Goal: Task Accomplishment & Management: Use online tool/utility

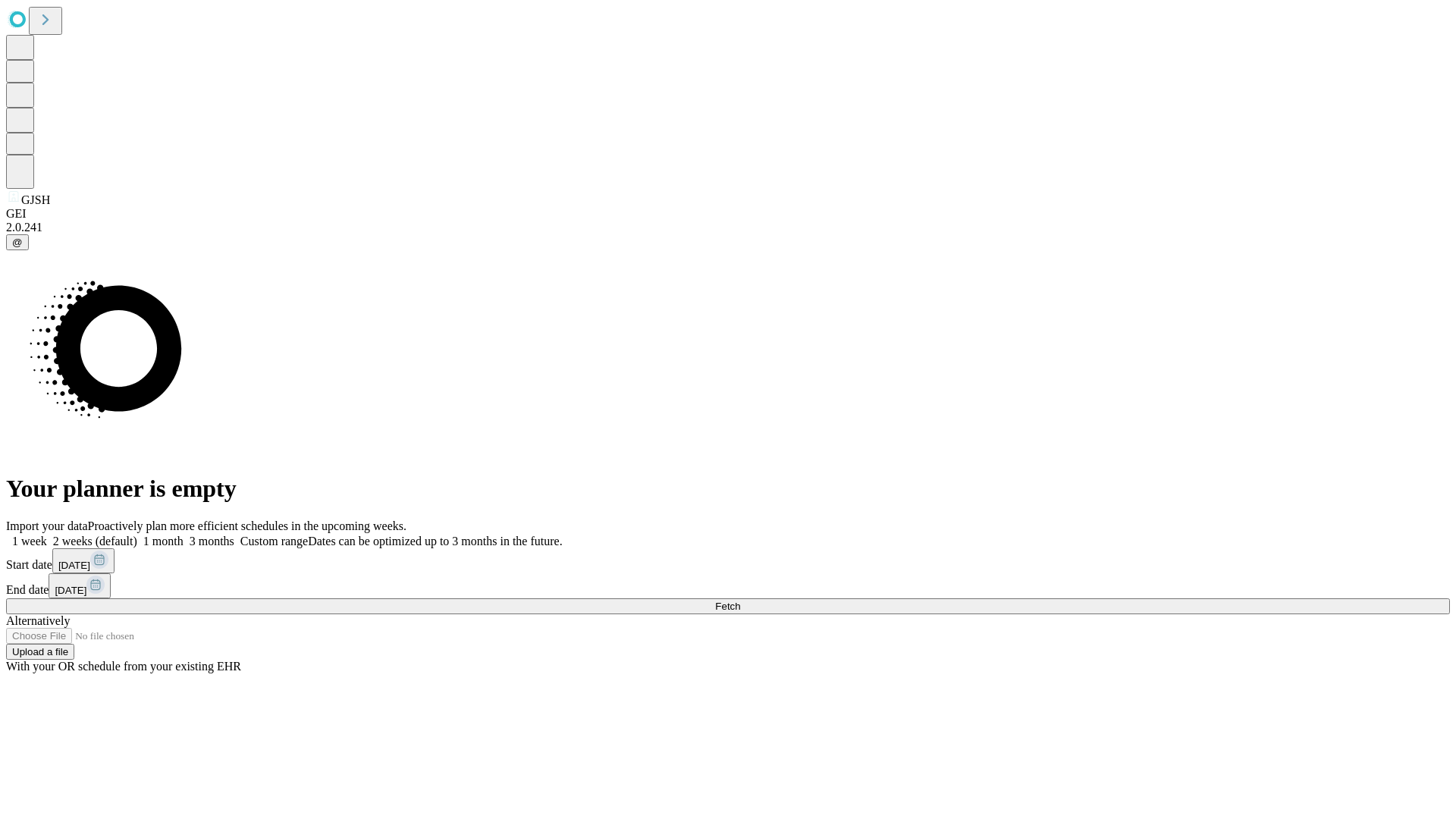
click at [740, 601] on span "Fetch" at bounding box center [728, 606] width 25 height 12
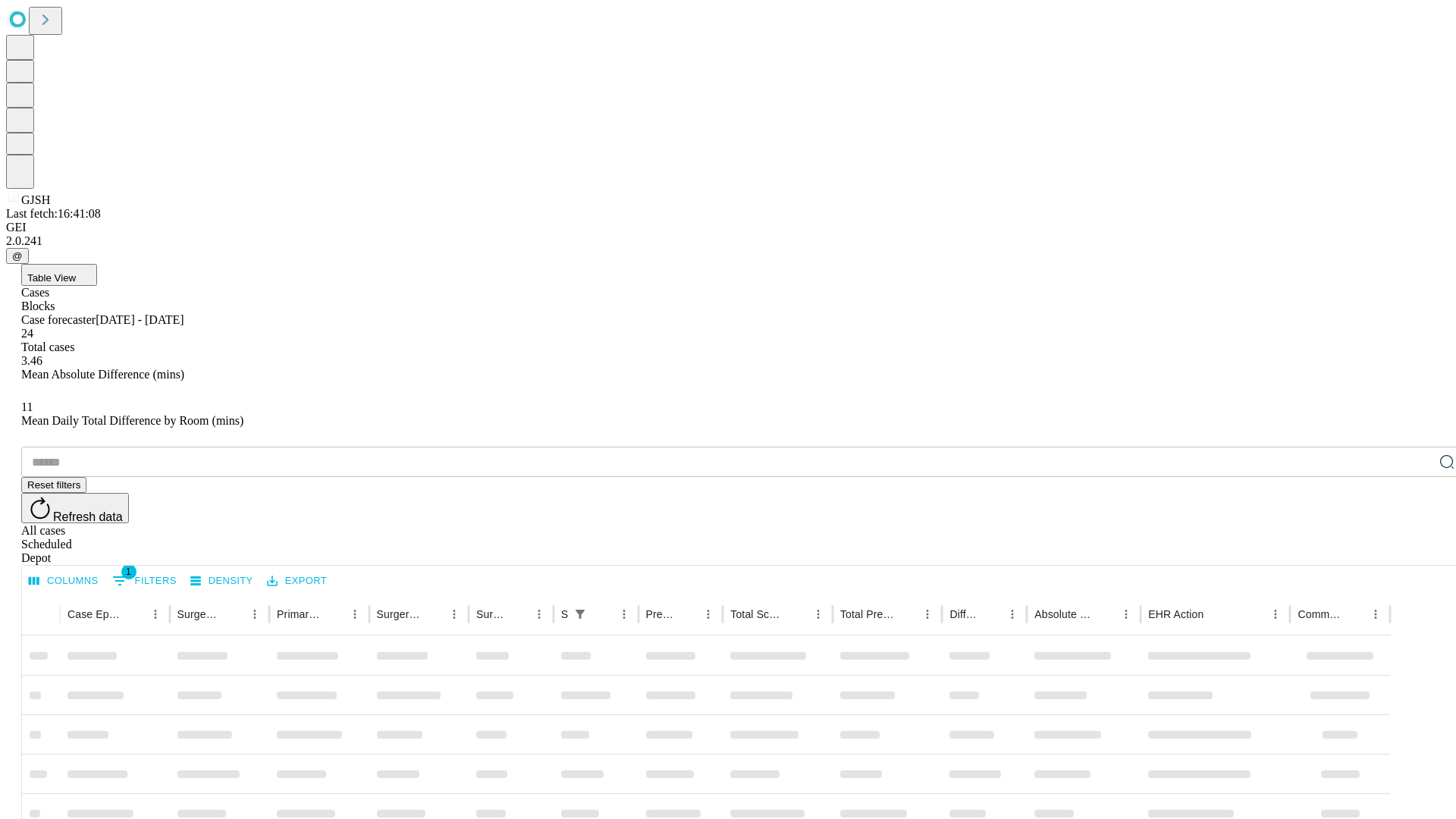
click at [1417, 551] on div "Depot" at bounding box center [744, 557] width 1444 height 13
